Goal: Navigation & Orientation: Find specific page/section

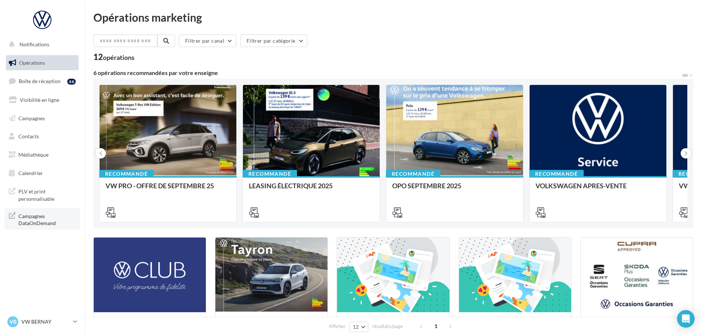
click at [54, 211] on span "Campagnes DataOnDemand" at bounding box center [46, 219] width 57 height 16
click at [52, 155] on link "Médiathèque" at bounding box center [42, 154] width 76 height 15
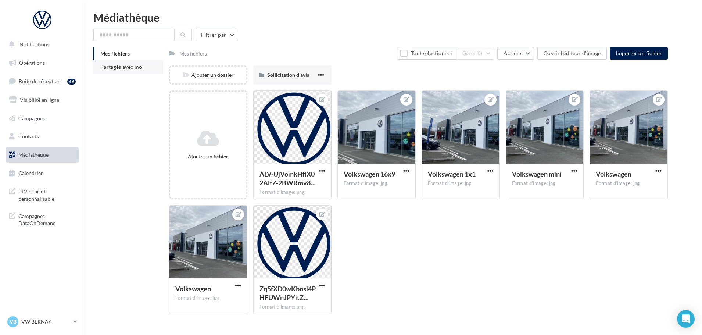
click at [135, 70] on li "Partagés avec moi" at bounding box center [128, 66] width 70 height 13
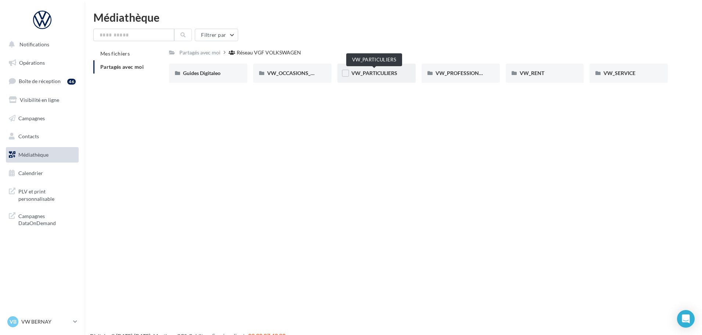
click at [364, 72] on span "VW_PARTICULIERS" at bounding box center [374, 73] width 46 height 6
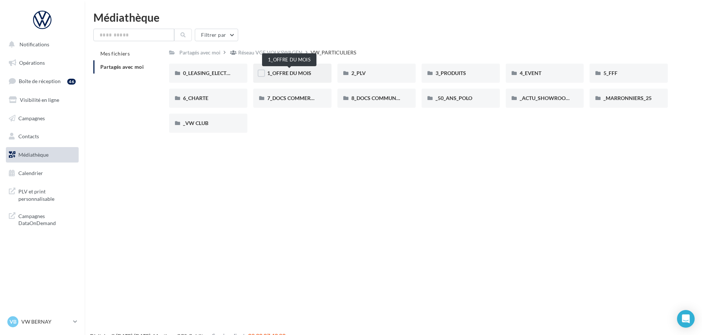
click at [293, 71] on span "1_OFFRE DU MOIS" at bounding box center [289, 73] width 44 height 6
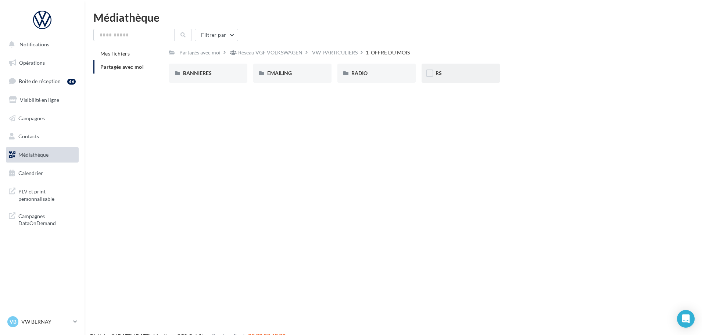
click at [440, 69] on div "RS" at bounding box center [461, 73] width 78 height 19
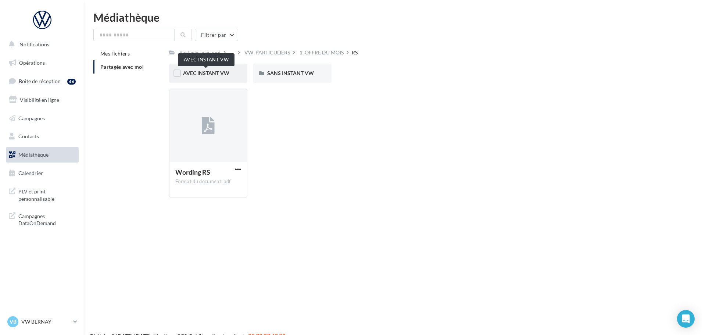
click at [194, 75] on span "AVEC INSTANT VW" at bounding box center [206, 73] width 46 height 6
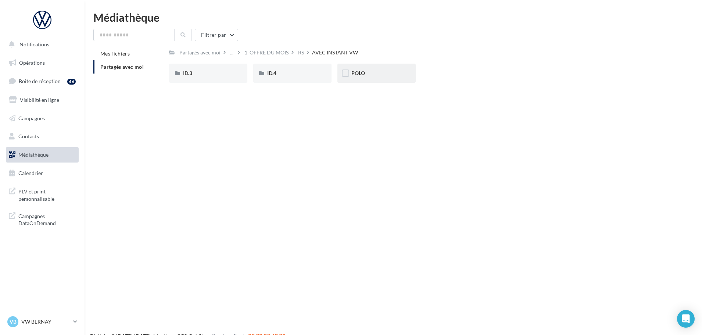
click at [356, 75] on span "POLO" at bounding box center [358, 73] width 14 height 6
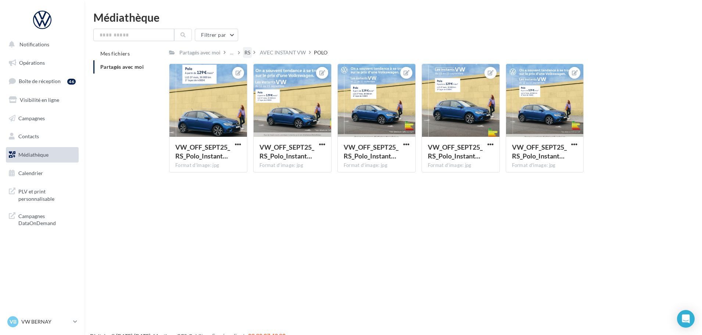
click at [245, 54] on div "RS" at bounding box center [247, 52] width 6 height 7
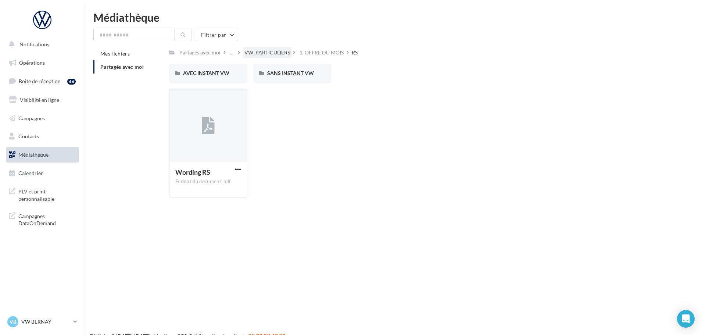
click at [248, 51] on div "VW_PARTICULIERS" at bounding box center [267, 52] width 46 height 7
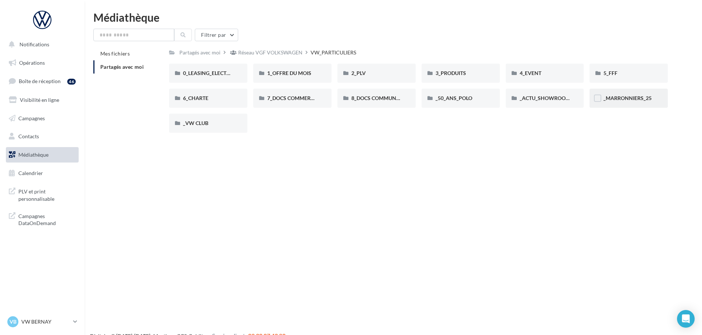
click at [633, 95] on span "_MARRONNIERS_25" at bounding box center [628, 98] width 48 height 6
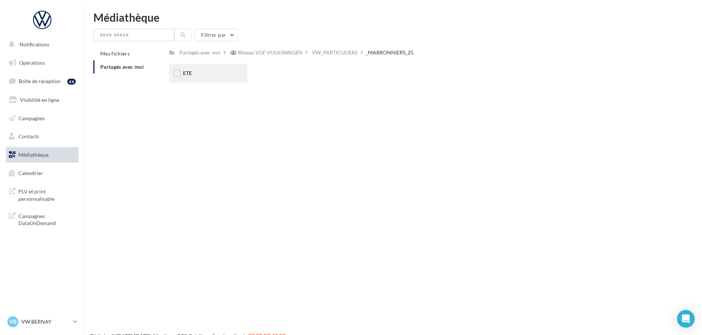
click at [204, 77] on div "ETE" at bounding box center [208, 73] width 78 height 19
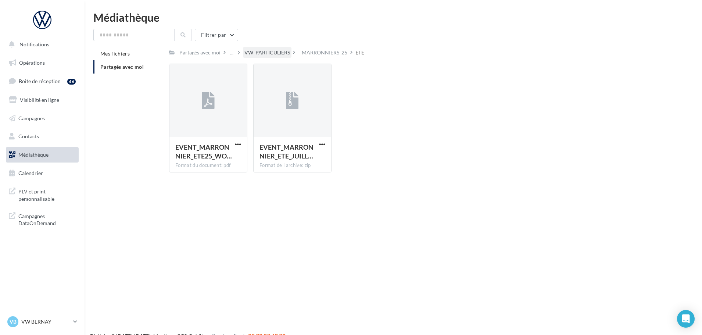
click at [275, 51] on div "VW_PARTICULIERS" at bounding box center [267, 52] width 46 height 7
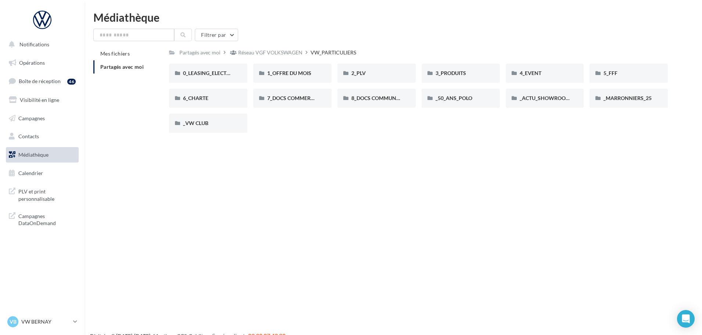
click at [34, 153] on span "Médiathèque" at bounding box center [33, 154] width 30 height 6
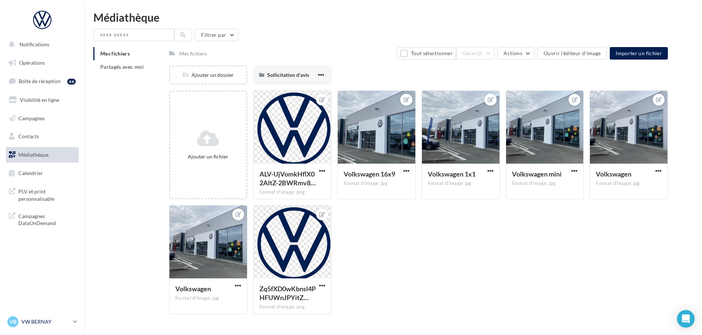
click at [49, 319] on p "VW BERNAY" at bounding box center [45, 321] width 49 height 7
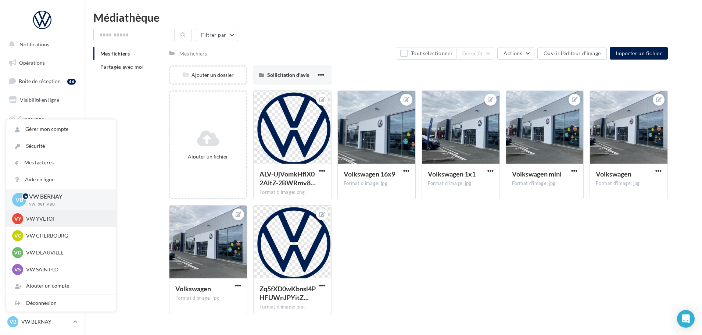
click at [58, 217] on p "VW YVETOT" at bounding box center [66, 218] width 81 height 7
